Goal: Task Accomplishment & Management: Manage account settings

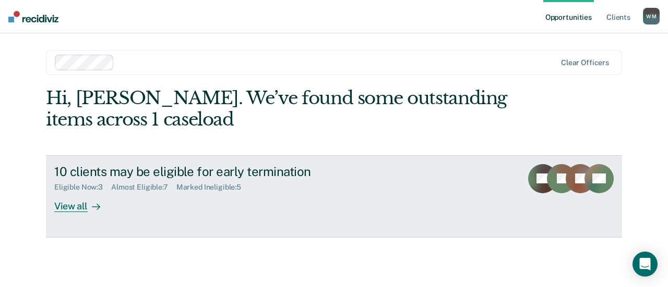
click at [77, 209] on div "View all" at bounding box center [83, 202] width 58 height 20
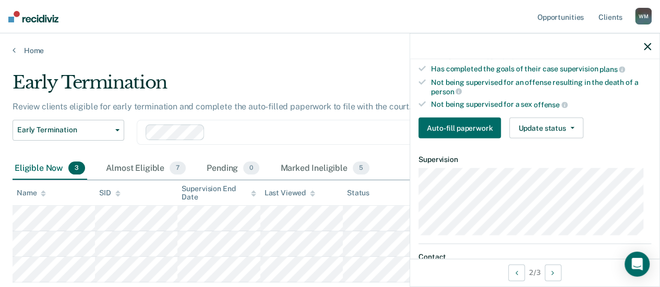
scroll to position [173, 0]
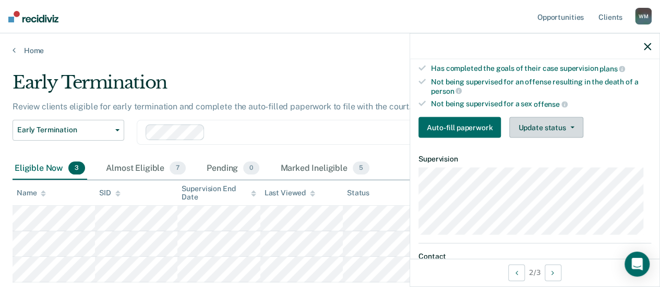
click at [557, 119] on button "Update status" at bounding box center [546, 127] width 74 height 21
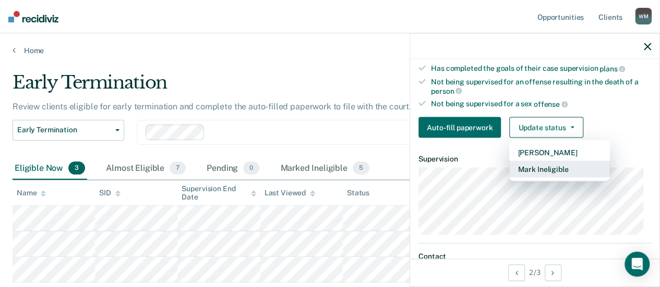
click at [545, 161] on button "Mark Ineligible" at bounding box center [559, 169] width 101 height 17
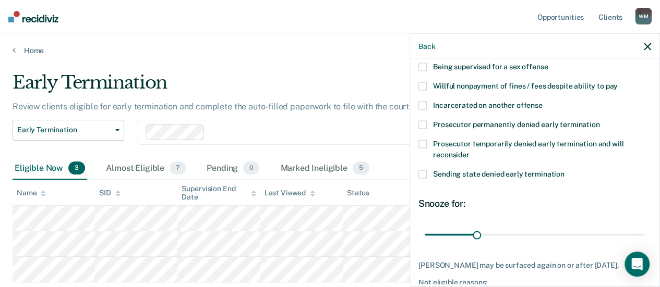
click at [421, 129] on span at bounding box center [422, 125] width 8 height 8
click at [599, 121] on input "Prosecutor permanently denied early termination" at bounding box center [599, 121] width 0 height 0
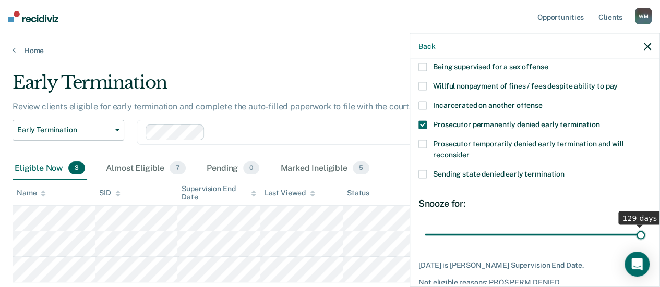
drag, startPoint x: 473, startPoint y: 246, endPoint x: 656, endPoint y: 244, distance: 183.1
type input "129"
click at [645, 244] on input "range" at bounding box center [535, 235] width 220 height 18
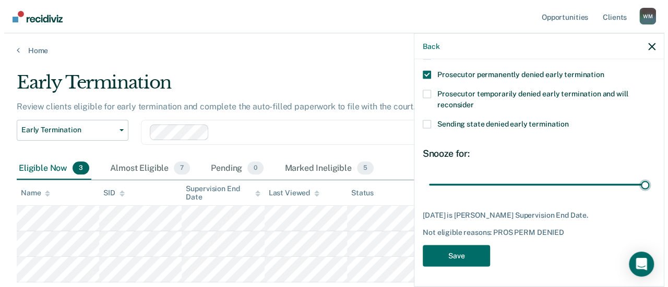
scroll to position [233, 0]
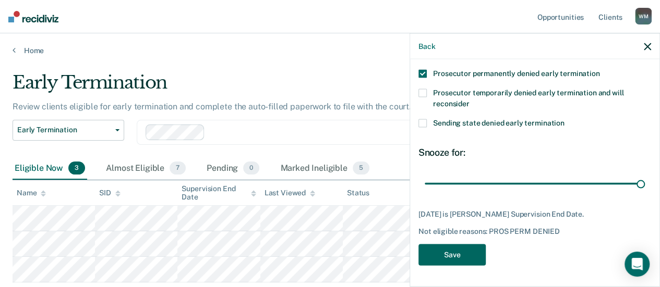
click at [462, 255] on button "Save" at bounding box center [451, 255] width 67 height 21
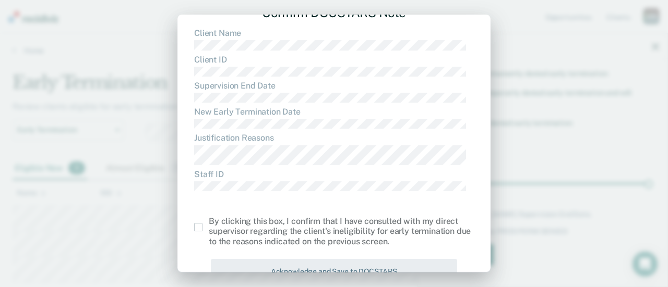
scroll to position [46, 0]
click at [197, 226] on span at bounding box center [198, 227] width 8 height 8
click at [209, 223] on input "checkbox" at bounding box center [209, 223] width 0 height 0
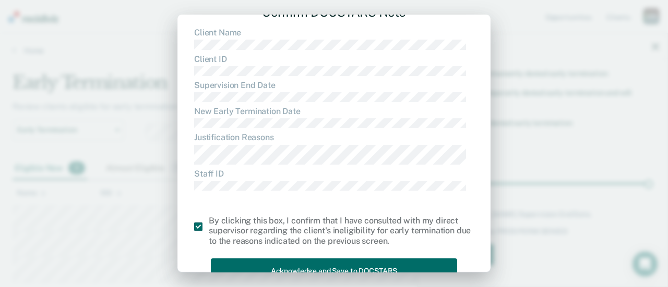
scroll to position [78, 0]
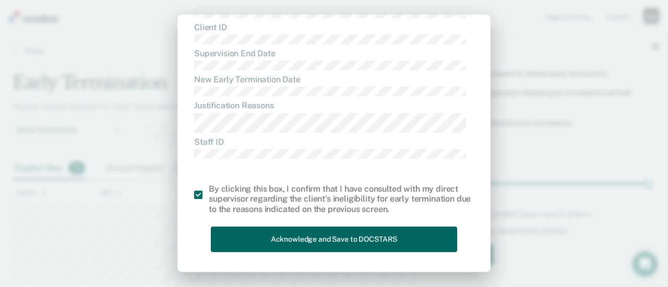
click at [321, 235] on button "Acknowledge and Save to DOCSTARS" at bounding box center [334, 240] width 246 height 26
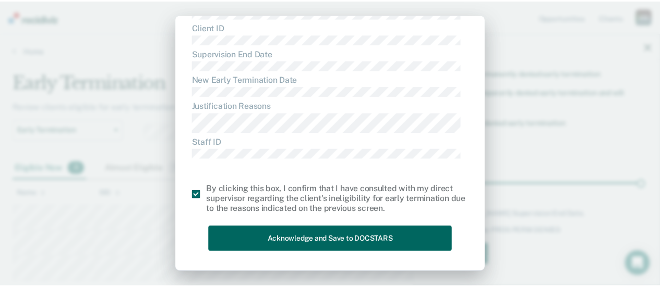
scroll to position [0, 0]
